Goal: Information Seeking & Learning: Learn about a topic

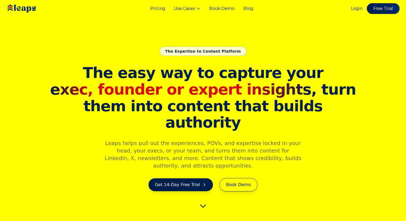
click at [109, 81] on span "The easy way to capture your" at bounding box center [203, 72] width 240 height 17
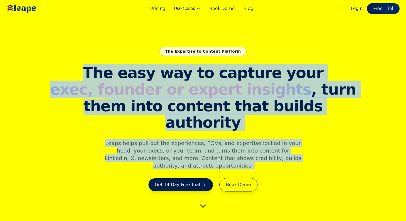
drag, startPoint x: 109, startPoint y: 84, endPoint x: 106, endPoint y: 158, distance: 74.5
click at [106, 158] on div "The easy way to capture your exec, founder or expert insights , turn them into …" at bounding box center [202, 127] width 309 height 127
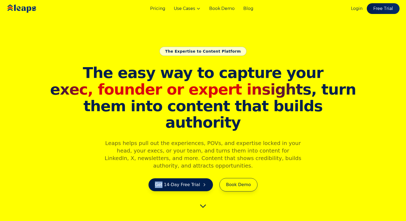
click at [106, 158] on div "The easy way to capture your exec, founder or expert insights , turn them into …" at bounding box center [202, 127] width 309 height 127
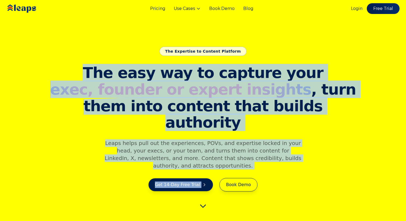
drag, startPoint x: 106, startPoint y: 158, endPoint x: 104, endPoint y: 82, distance: 76.9
click at [104, 82] on div "The easy way to capture your exec, founder or expert insights , turn them into …" at bounding box center [202, 127] width 309 height 127
click at [104, 82] on h1 "The easy way to capture your exec, founder or expert insights , turn them into …" at bounding box center [202, 97] width 309 height 66
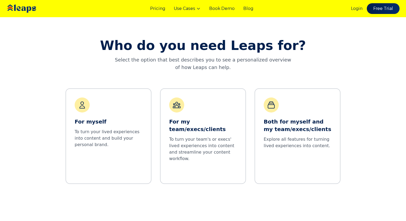
scroll to position [221, 0]
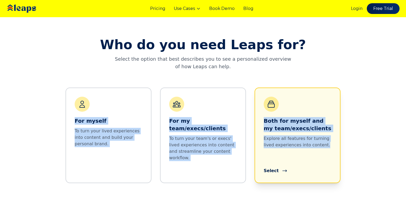
drag, startPoint x: 51, startPoint y: 99, endPoint x: 330, endPoint y: 164, distance: 287.3
click at [330, 164] on div "Who do you need Leaps for? Select the option that best describes you to see a p…" at bounding box center [203, 110] width 406 height 221
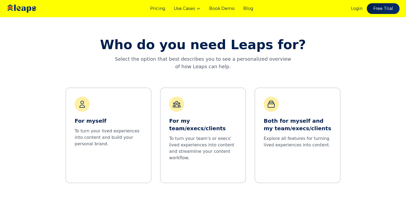
click at [374, 164] on div "Who do you need Leaps for? Select the option that best describes you to see a p…" at bounding box center [203, 110] width 406 height 221
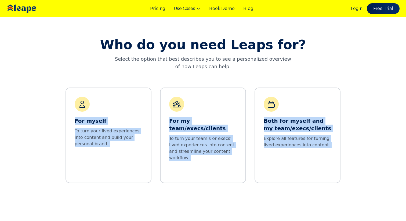
drag, startPoint x: 374, startPoint y: 164, endPoint x: 63, endPoint y: 108, distance: 316.6
click at [63, 108] on div "Who do you need Leaps for? Select the option that best describes you to see a p…" at bounding box center [203, 110] width 406 height 221
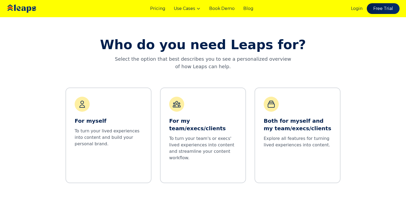
click at [47, 41] on div "Who do you need Leaps for? Select the option that best describes you to see a p…" at bounding box center [203, 110] width 406 height 221
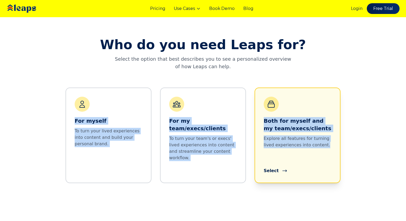
drag, startPoint x: 47, startPoint y: 36, endPoint x: 338, endPoint y: 155, distance: 314.3
click at [337, 155] on div "Who do you need Leaps for? Select the option that best describes you to see a p…" at bounding box center [203, 110] width 406 height 221
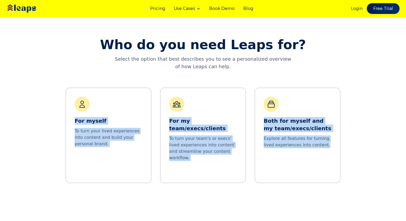
click at [359, 148] on div "Who do you need Leaps for? Select the option that best describes you to see a p…" at bounding box center [203, 110] width 406 height 221
